Goal: Check status

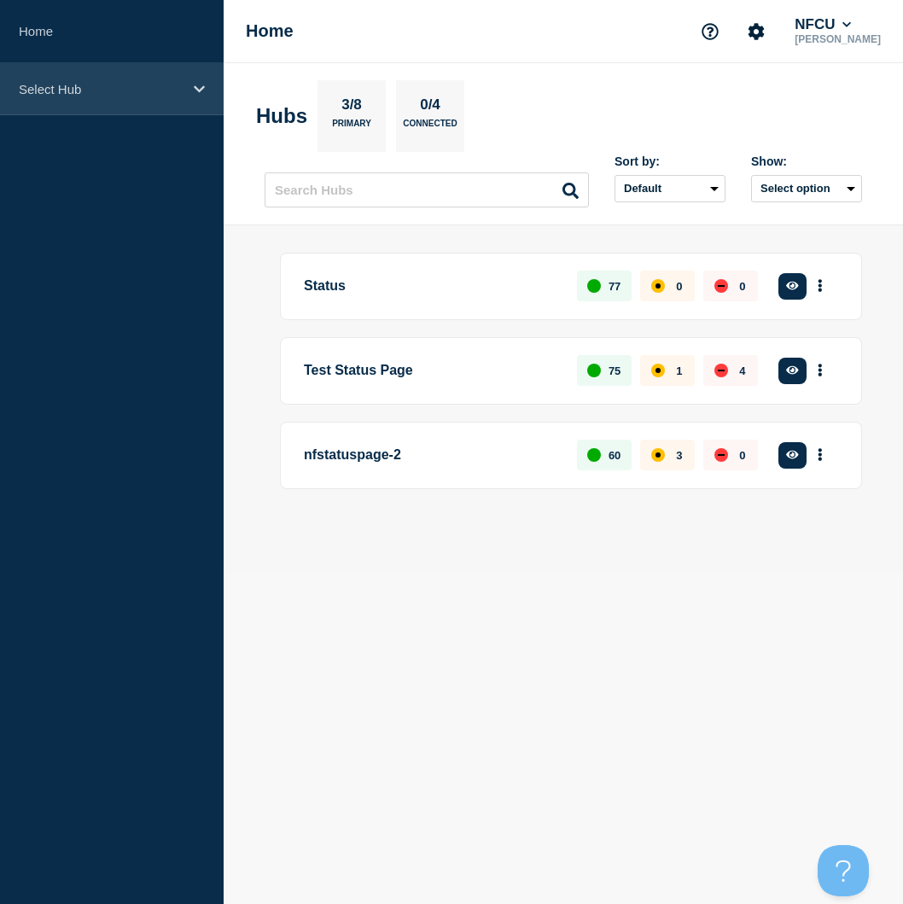
click at [67, 88] on p "Select Hub" at bounding box center [101, 89] width 164 height 15
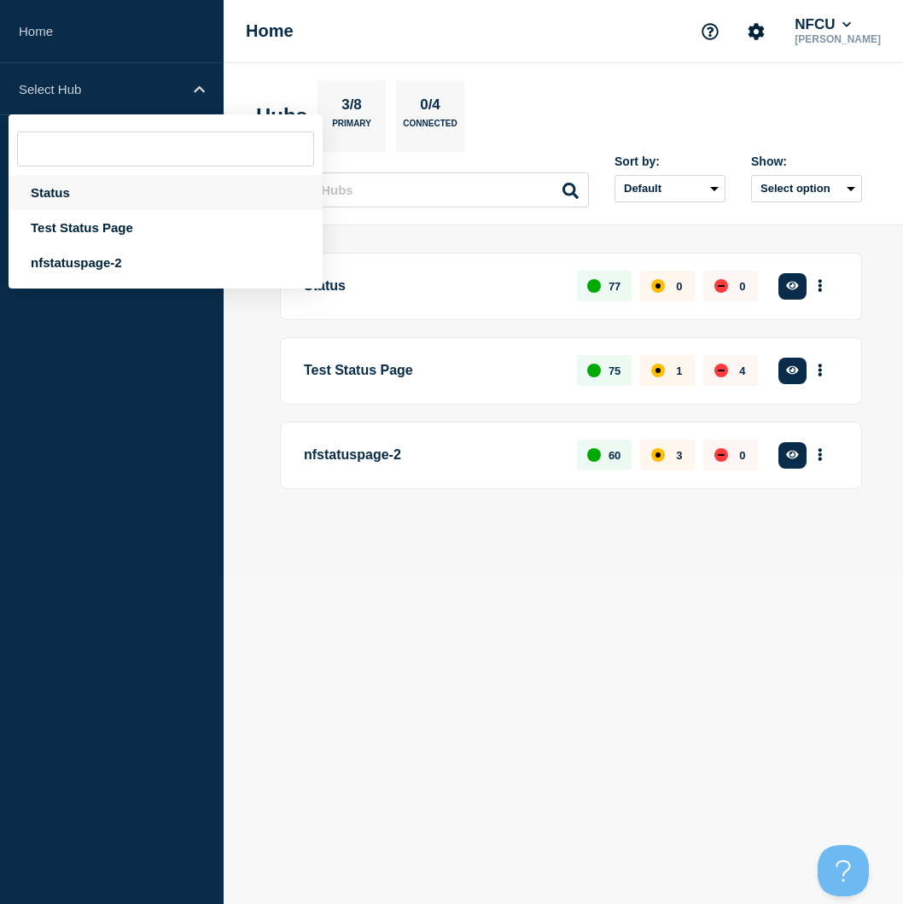
click at [43, 202] on div "Status" at bounding box center [166, 192] width 314 height 35
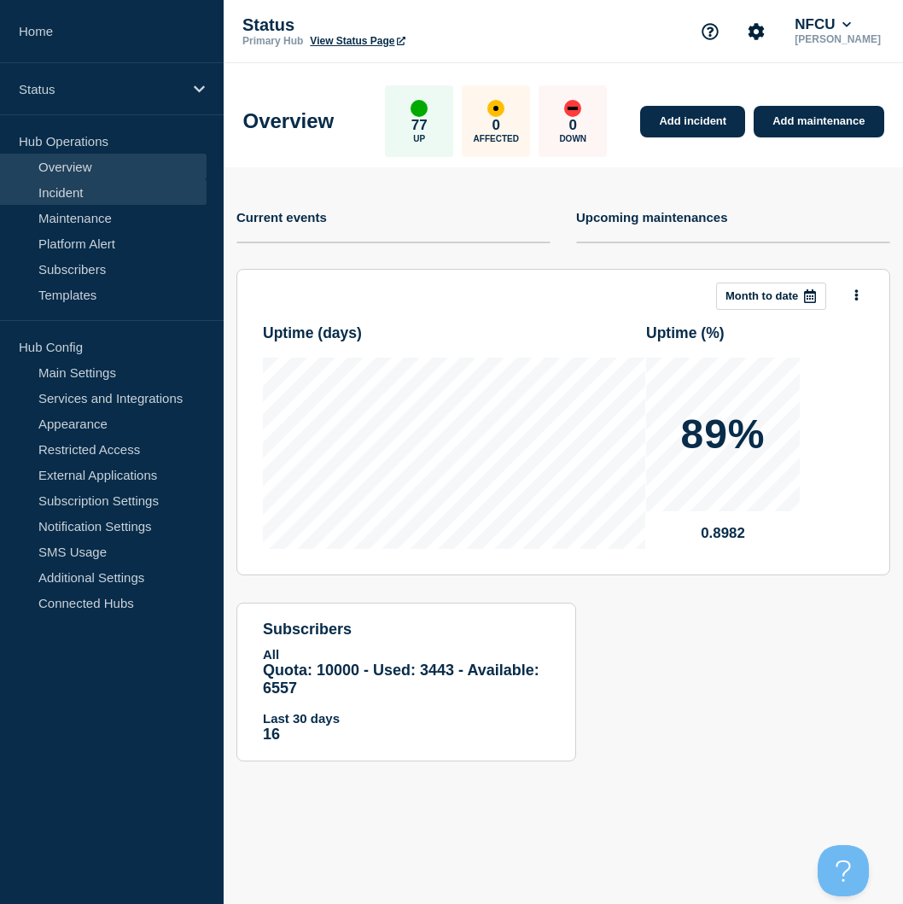
click at [66, 191] on link "Incident" at bounding box center [103, 192] width 207 height 26
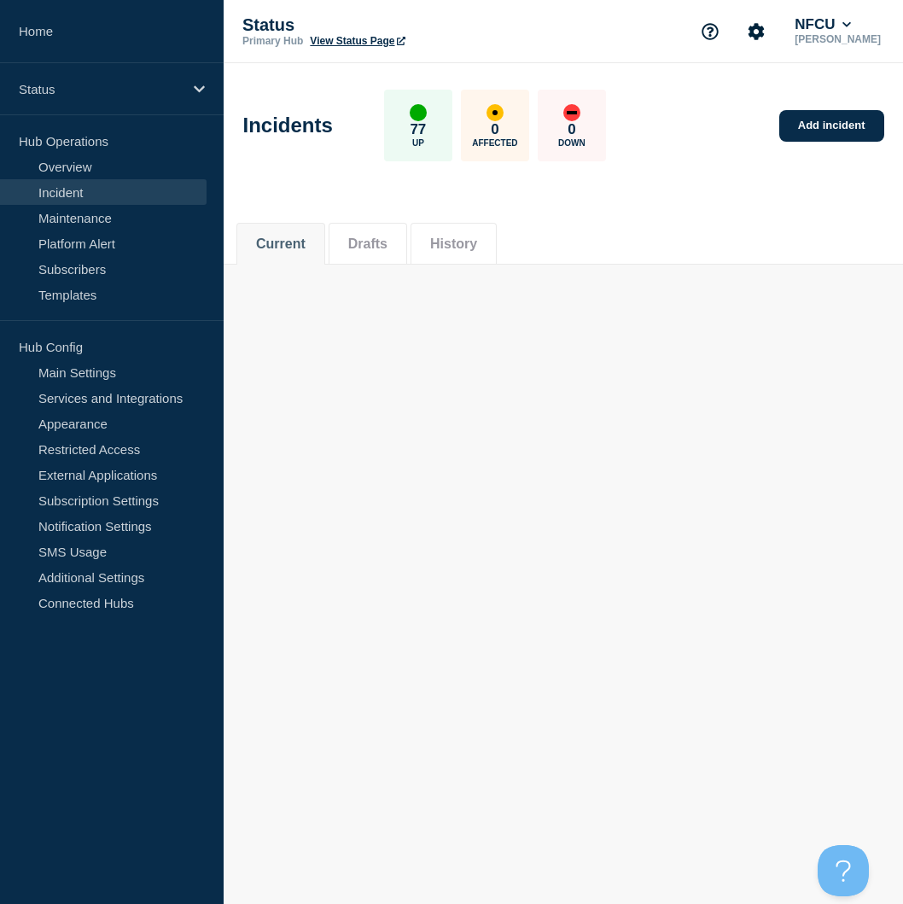
click at [466, 228] on li "History" at bounding box center [454, 244] width 86 height 42
click at [469, 244] on button "History" at bounding box center [453, 243] width 47 height 15
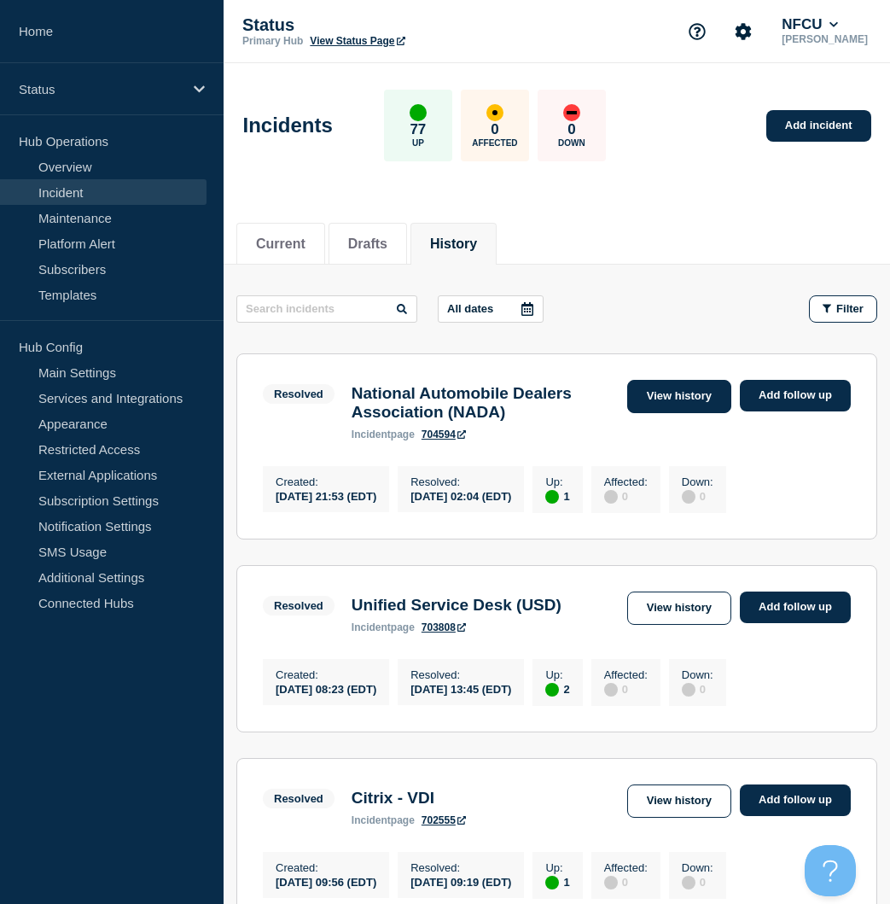
click at [712, 405] on link "View history" at bounding box center [679, 396] width 104 height 33
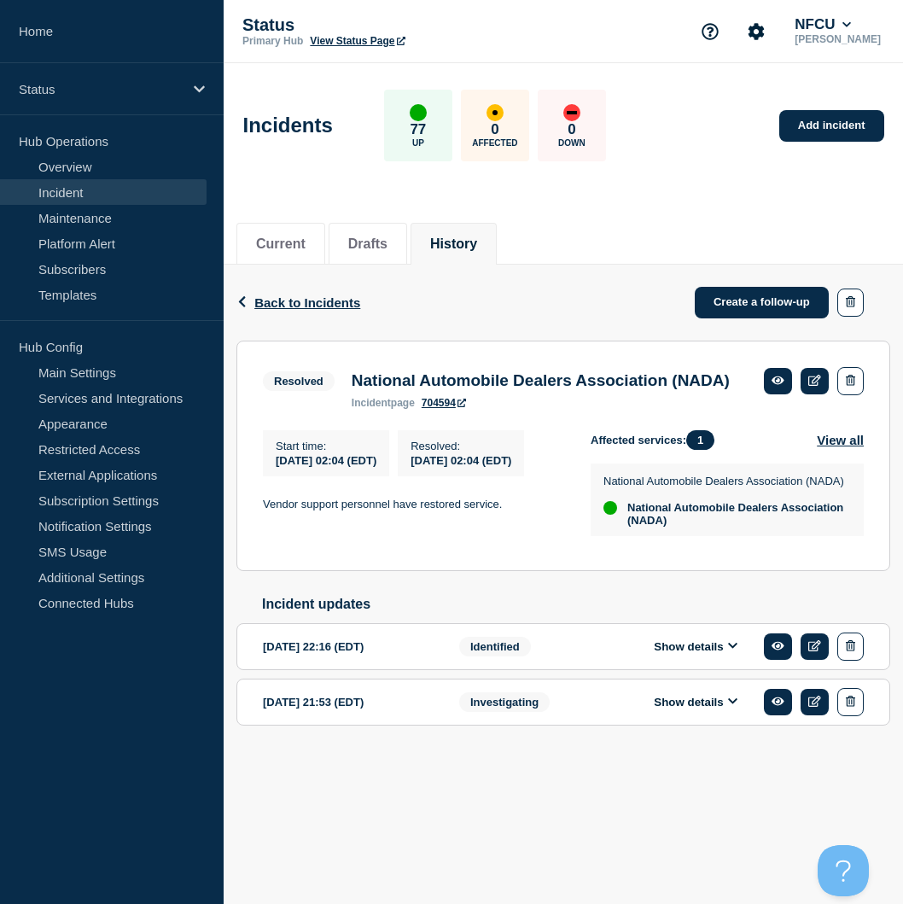
click at [469, 236] on button "History" at bounding box center [453, 243] width 47 height 15
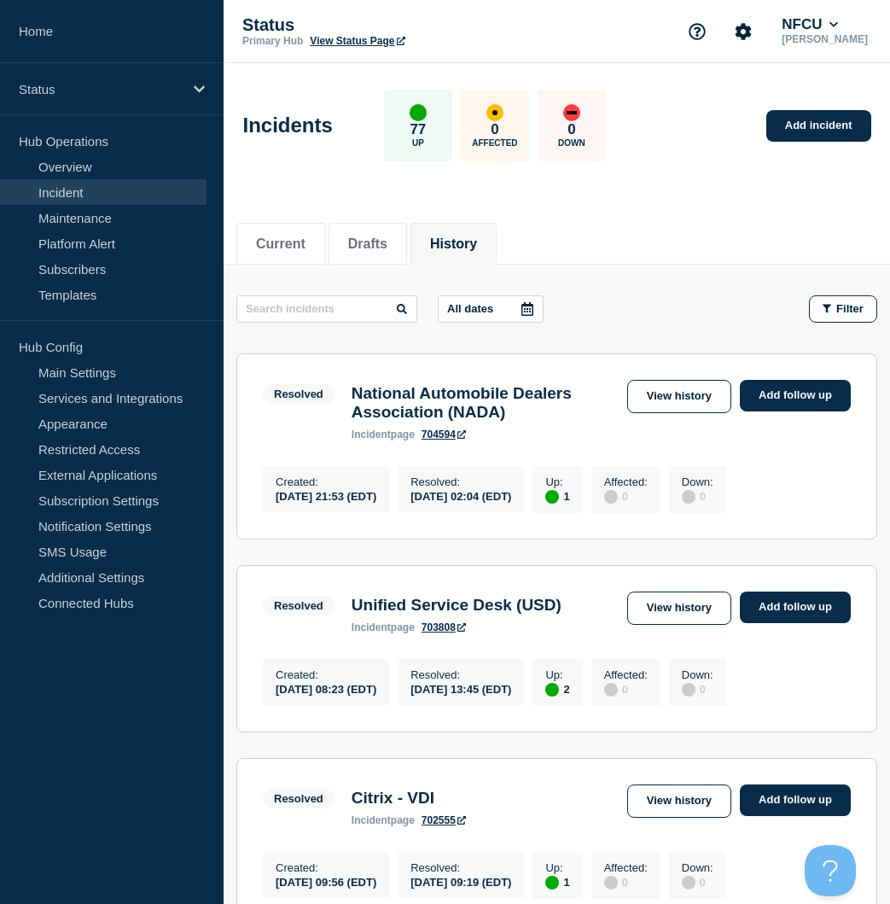
click at [467, 236] on button "History" at bounding box center [453, 243] width 47 height 15
click at [278, 242] on button "Current" at bounding box center [281, 243] width 50 height 15
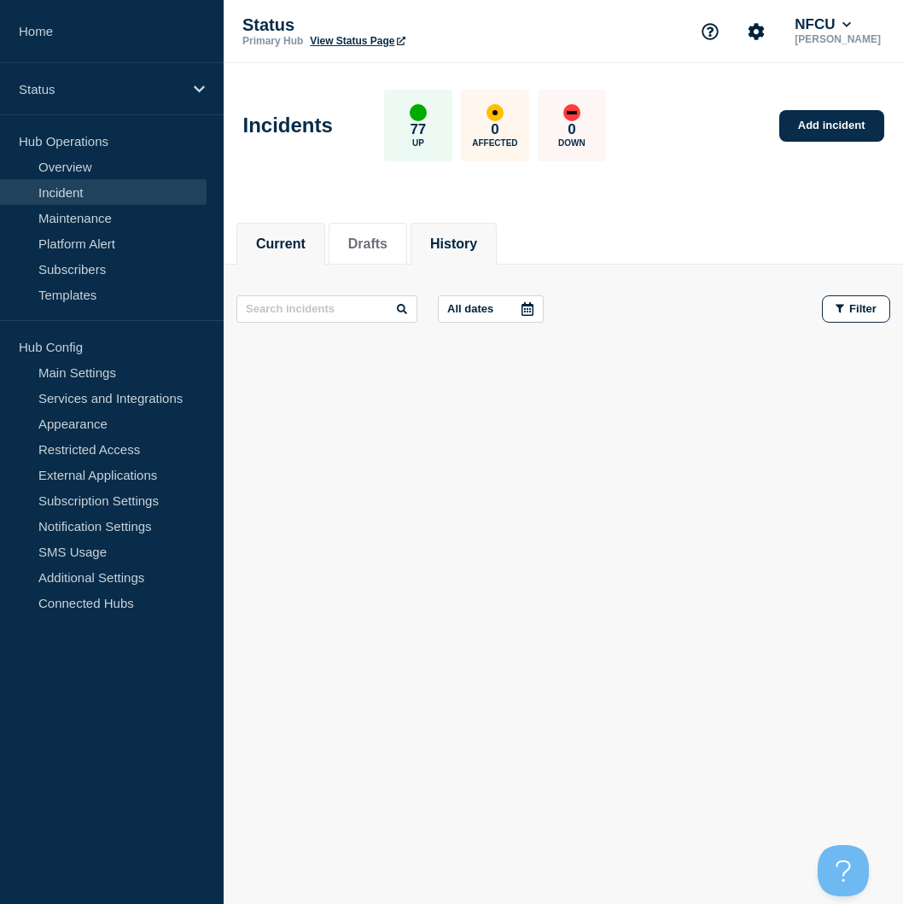
click at [470, 249] on button "History" at bounding box center [453, 243] width 47 height 15
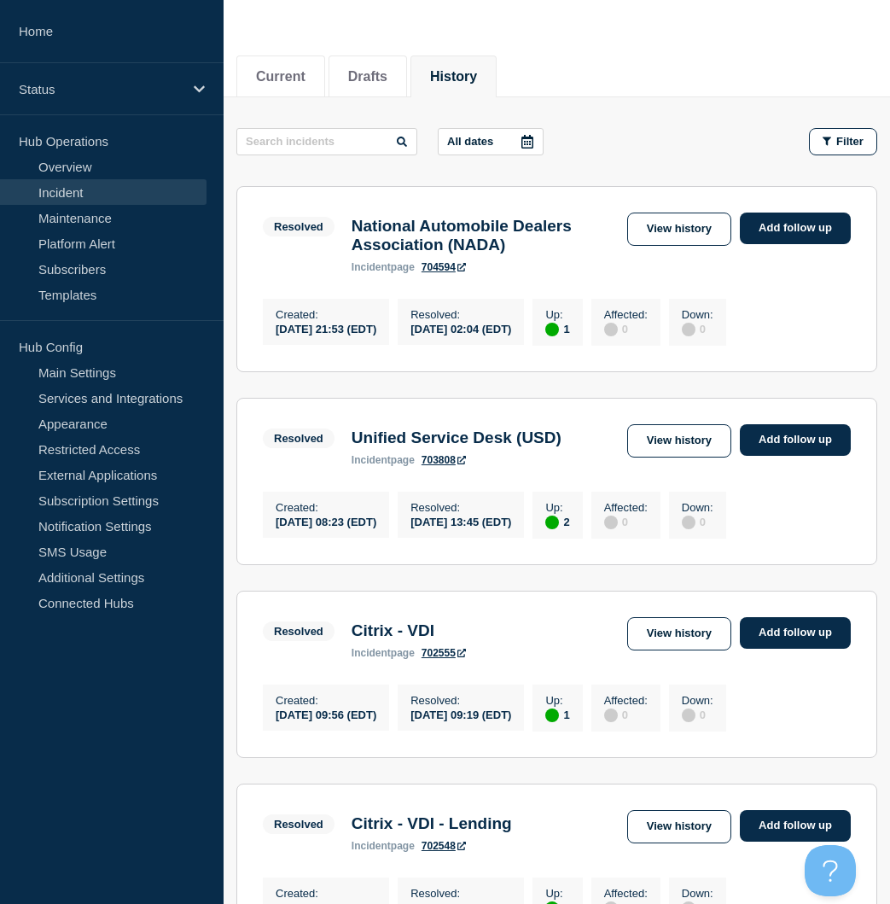
scroll to position [171, 0]
